Goal: Check status

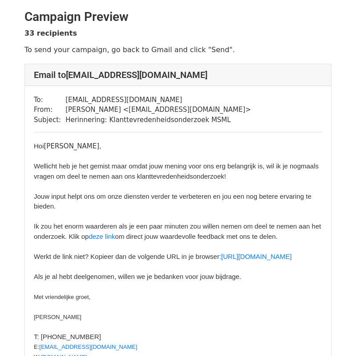
click at [64, 168] on font ", Wellicht heb je het gemist maar omdat jouw mening voor ons erg belangrijk is,…" at bounding box center [177, 211] width 287 height 138
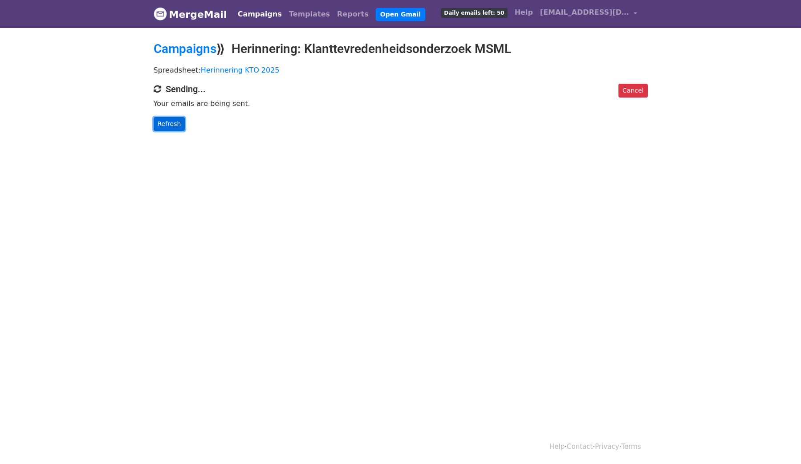
click at [176, 117] on link "Refresh" at bounding box center [170, 124] width 32 height 14
